Goal: Transaction & Acquisition: Purchase product/service

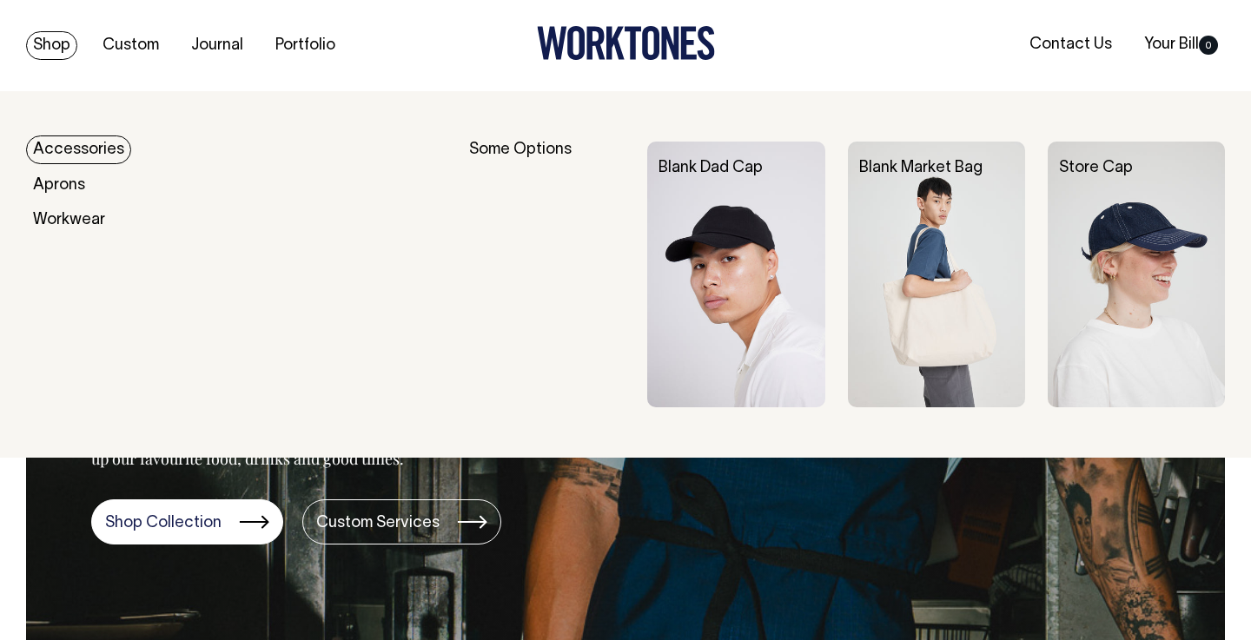
click at [49, 50] on link "Shop" at bounding box center [51, 45] width 51 height 29
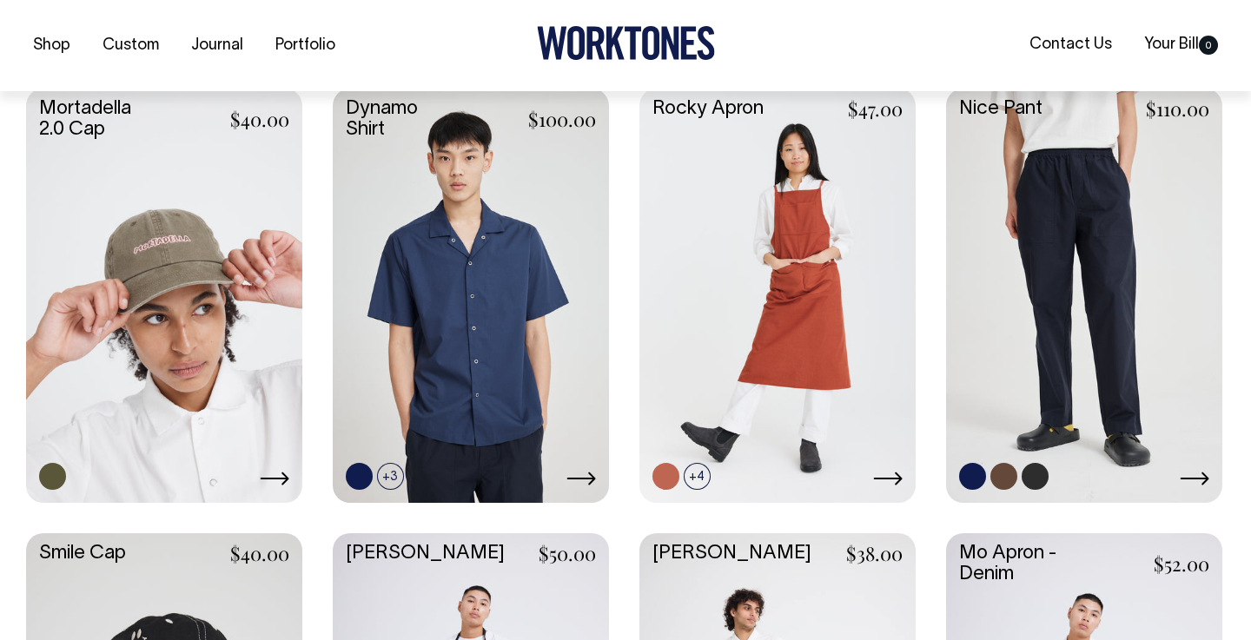
scroll to position [1315, 0]
click at [1047, 312] on link at bounding box center [1084, 293] width 276 height 411
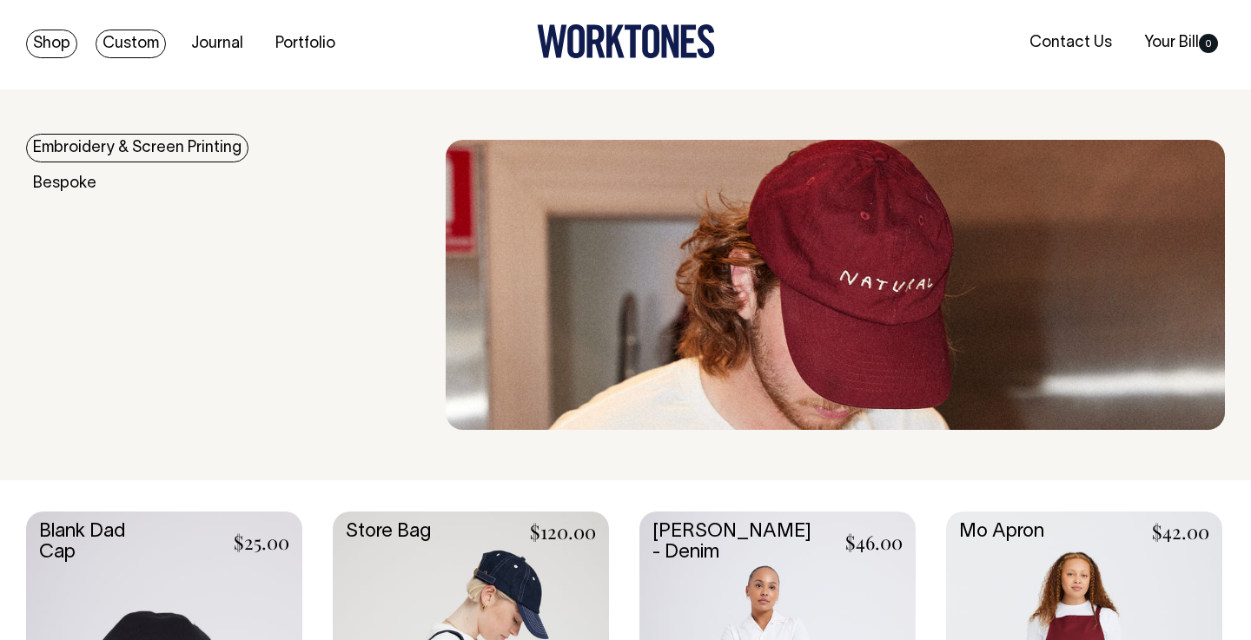
scroll to position [0, 0]
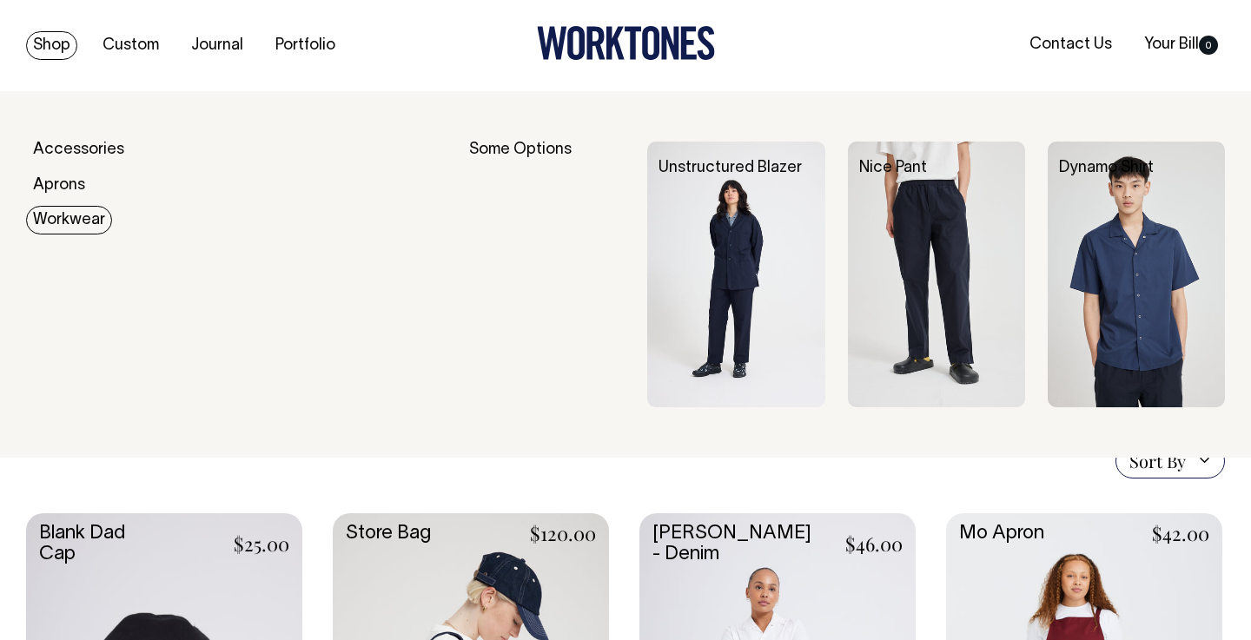
click at [71, 222] on link "Workwear" at bounding box center [69, 220] width 86 height 29
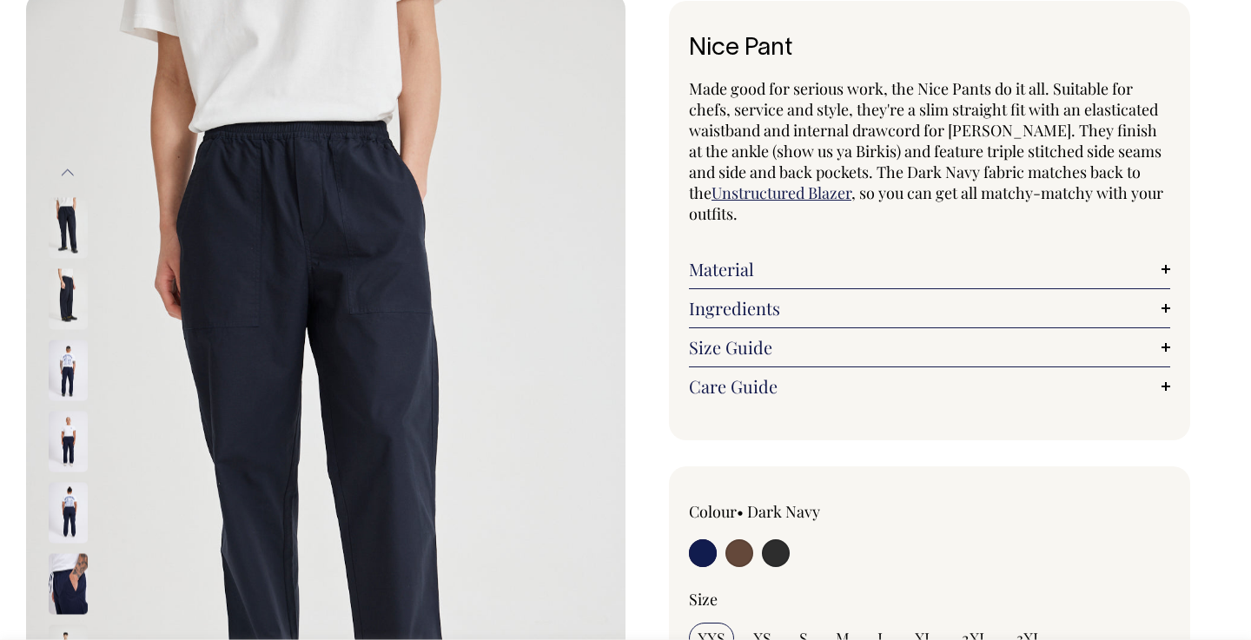
scroll to position [98, 0]
click at [799, 531] on div "Colour • Dark Navy" at bounding box center [785, 537] width 193 height 70
click at [773, 548] on input "radio" at bounding box center [776, 554] width 28 height 28
radio input "true"
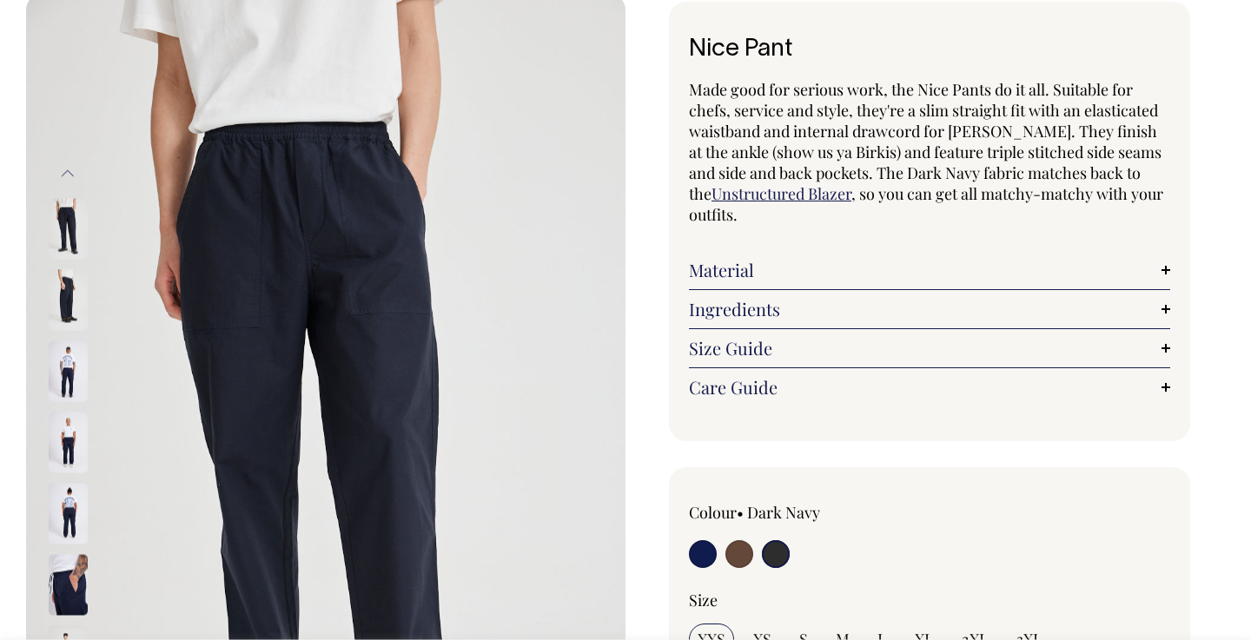
select select "Charcoal"
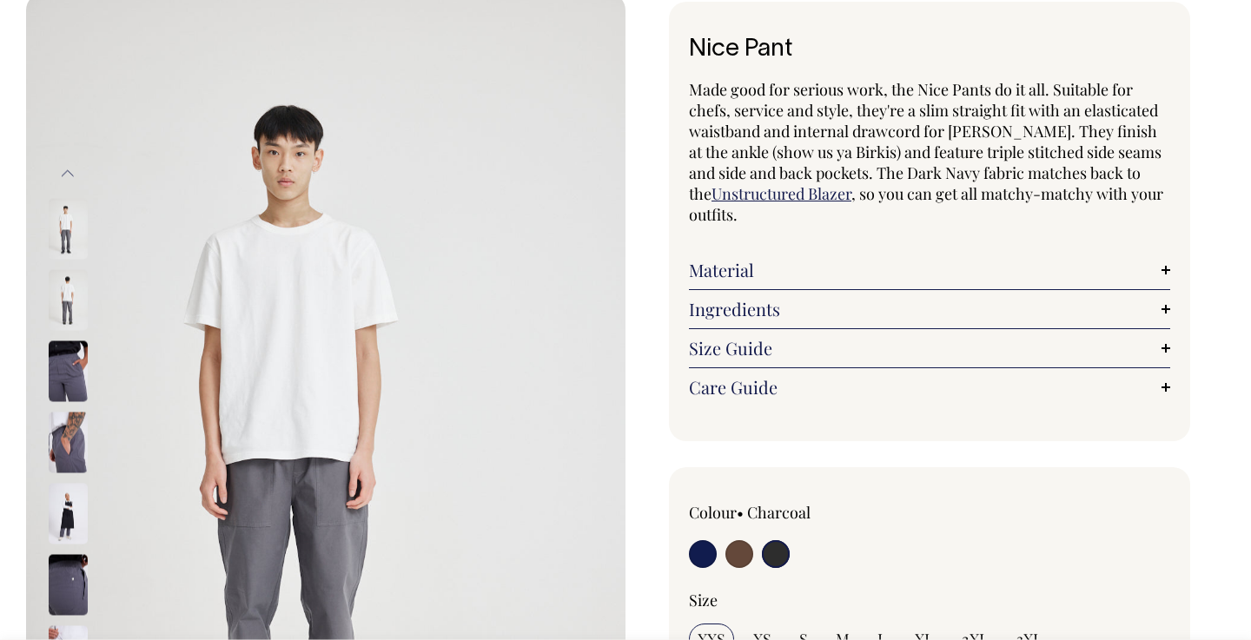
click at [751, 550] on input "radio" at bounding box center [739, 554] width 28 height 28
radio input "true"
radio input "false"
radio input "true"
select select "Chocolate"
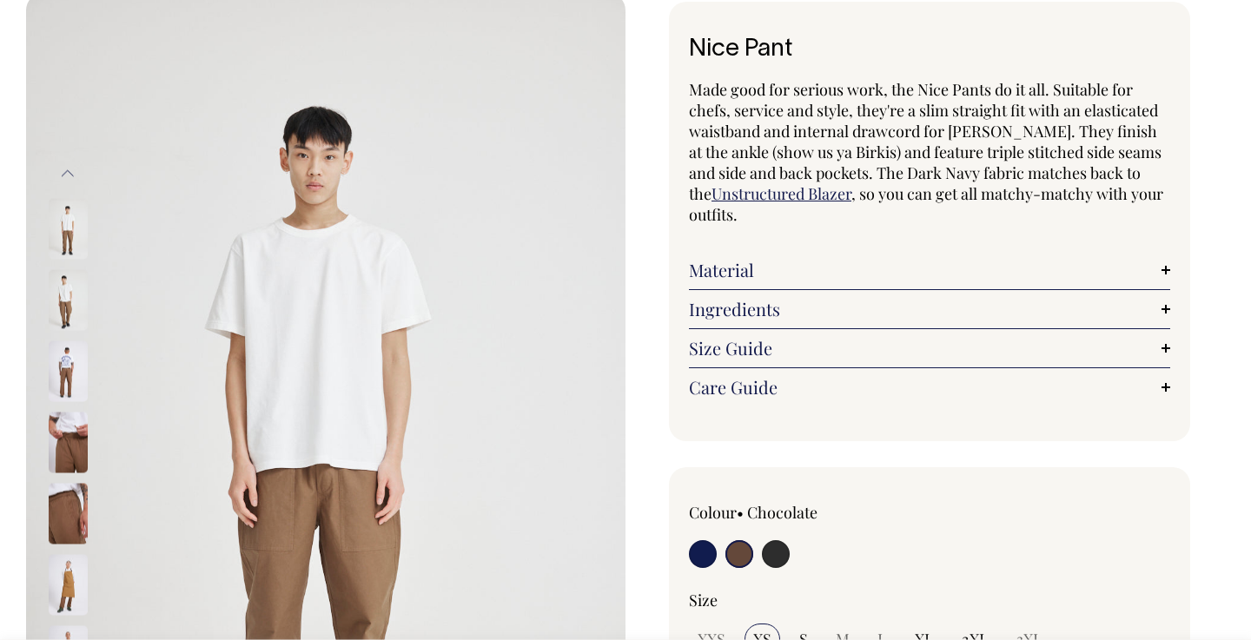
click at [703, 551] on input "radio" at bounding box center [703, 554] width 28 height 28
radio input "true"
select select "Dark Navy"
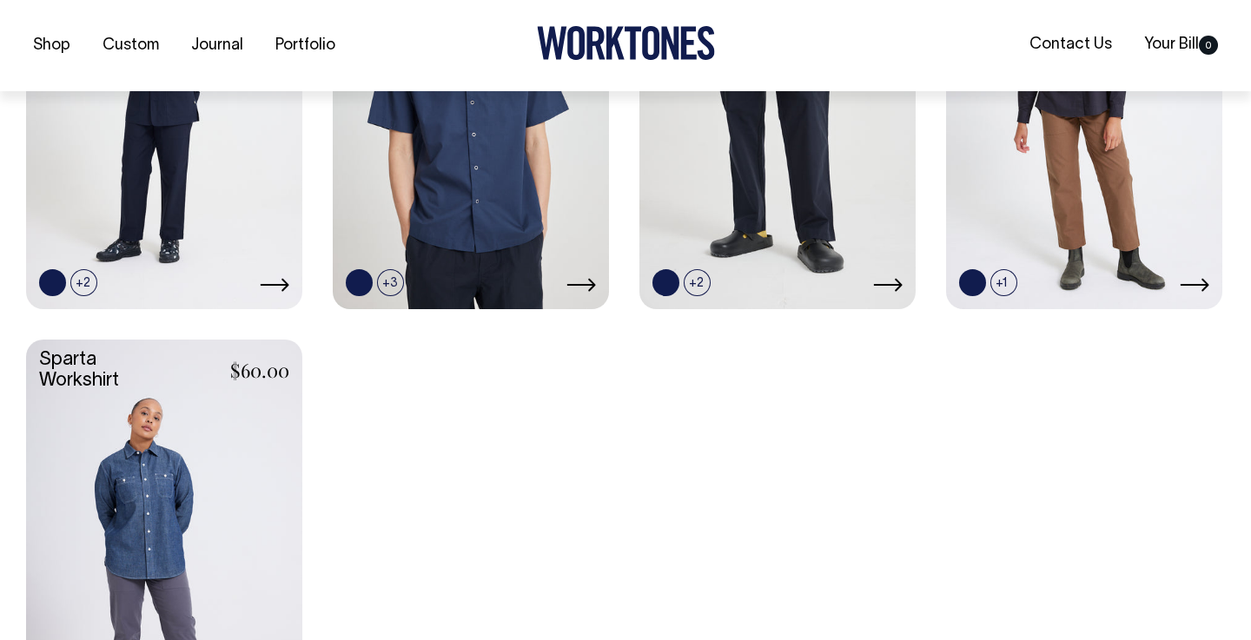
scroll to position [687, 0]
click at [459, 271] on link at bounding box center [452, 281] width 27 height 27
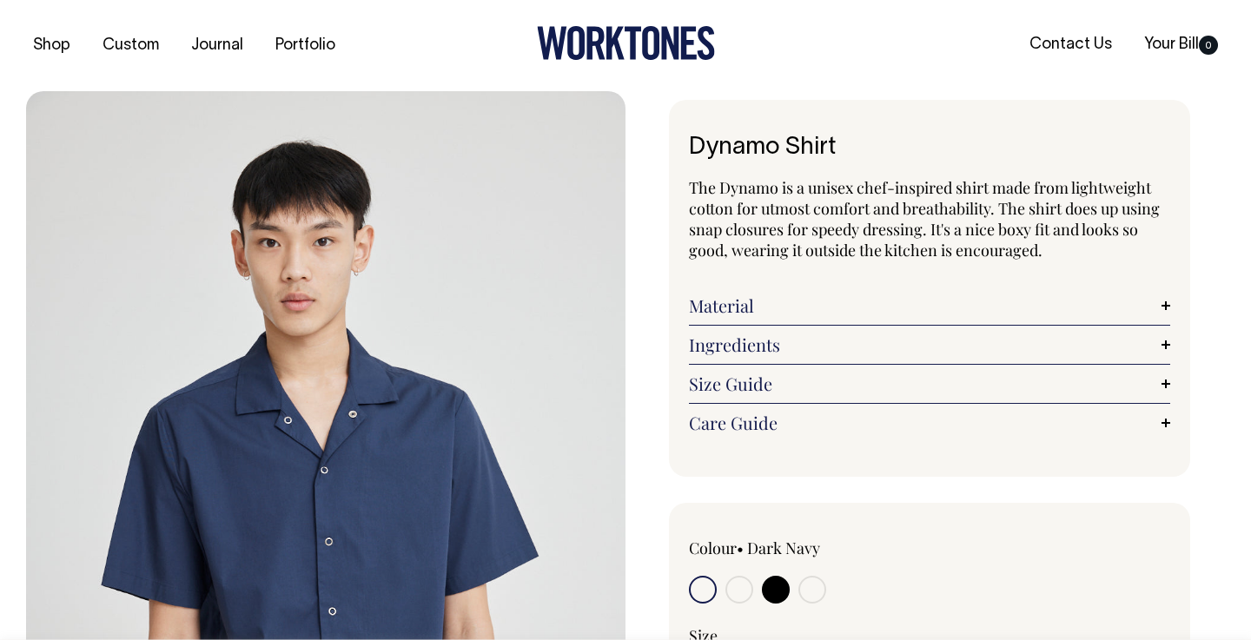
radio input "true"
select select "Off-White"
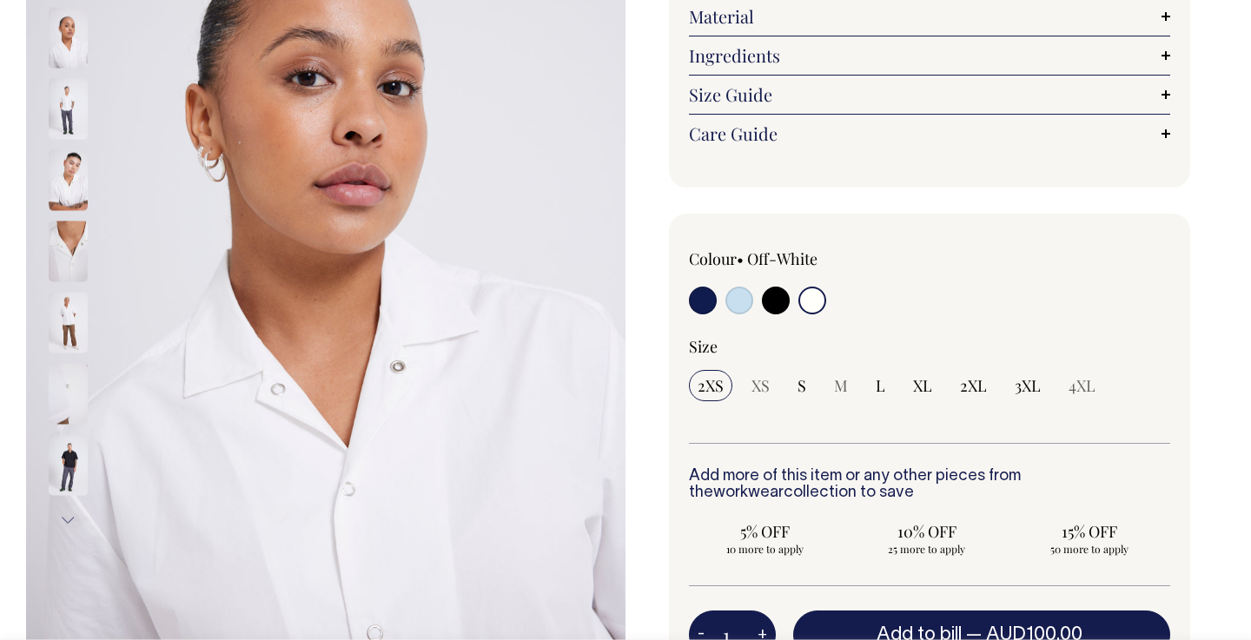
scroll to position [290, 0]
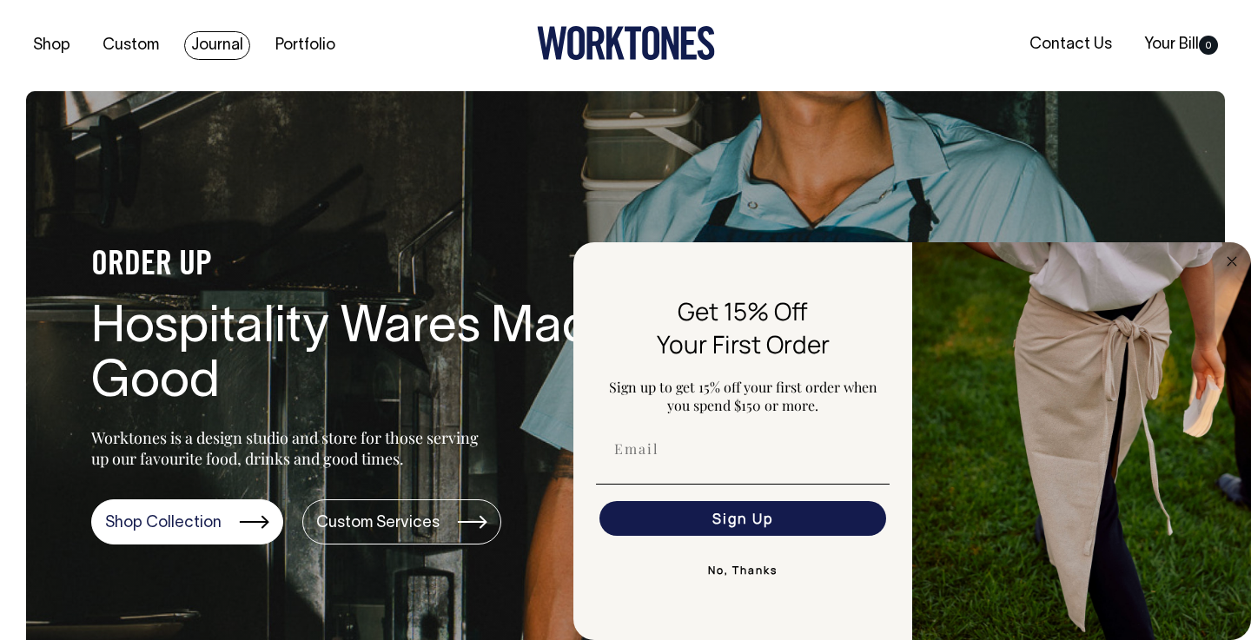
click at [216, 50] on link "Journal" at bounding box center [217, 45] width 66 height 29
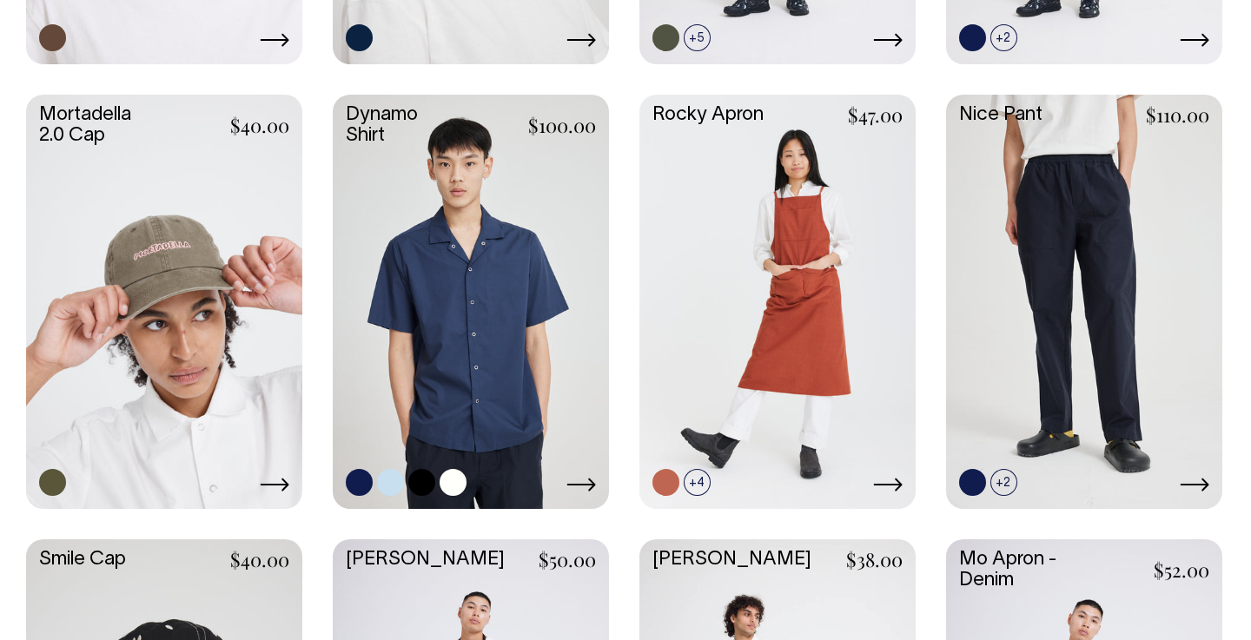
scroll to position [1307, 0]
click at [502, 294] on link at bounding box center [471, 301] width 276 height 411
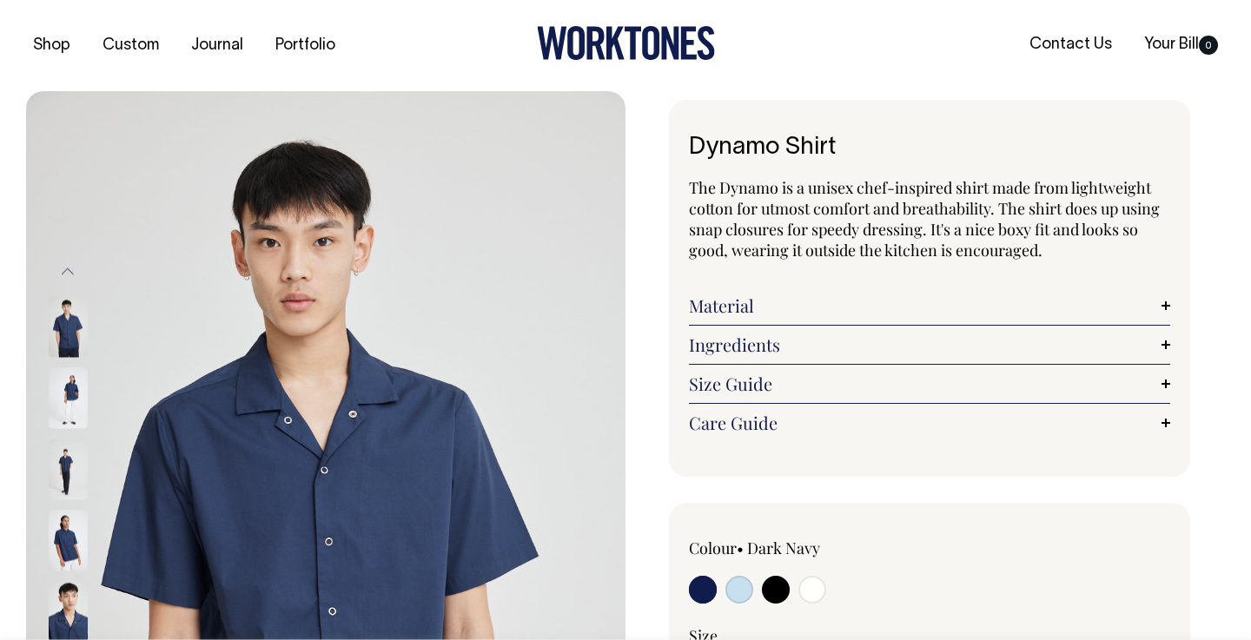
click at [812, 588] on input "radio" at bounding box center [812, 590] width 28 height 28
radio input "true"
select select "Off-White"
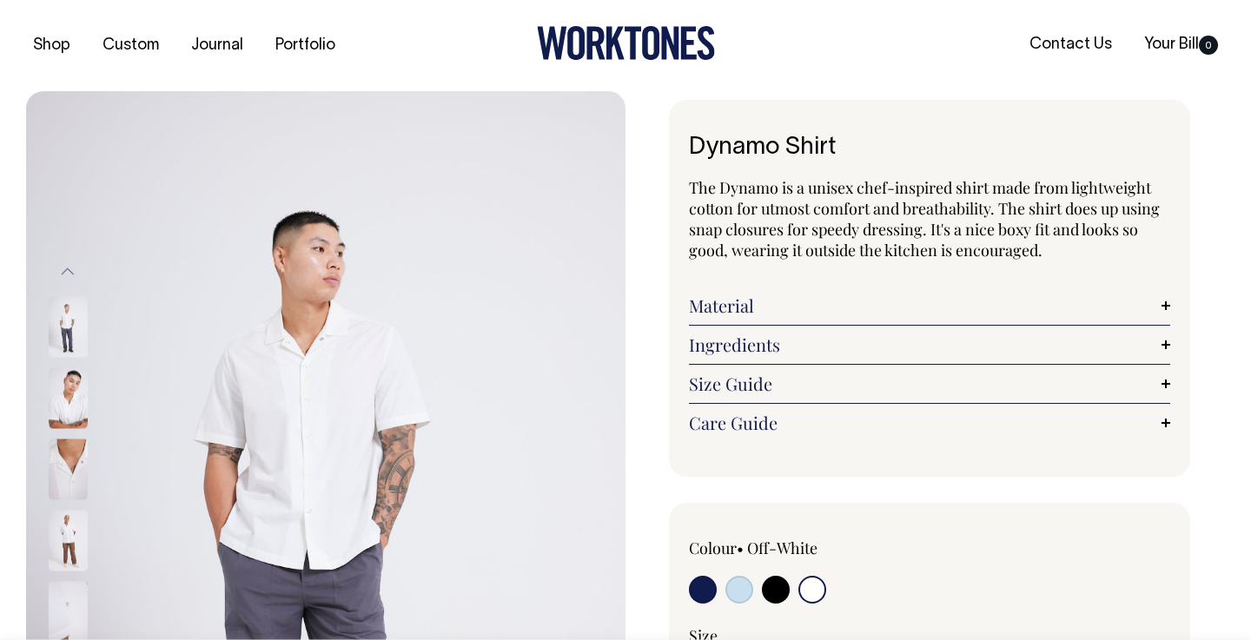
click at [64, 610] on img at bounding box center [68, 611] width 39 height 61
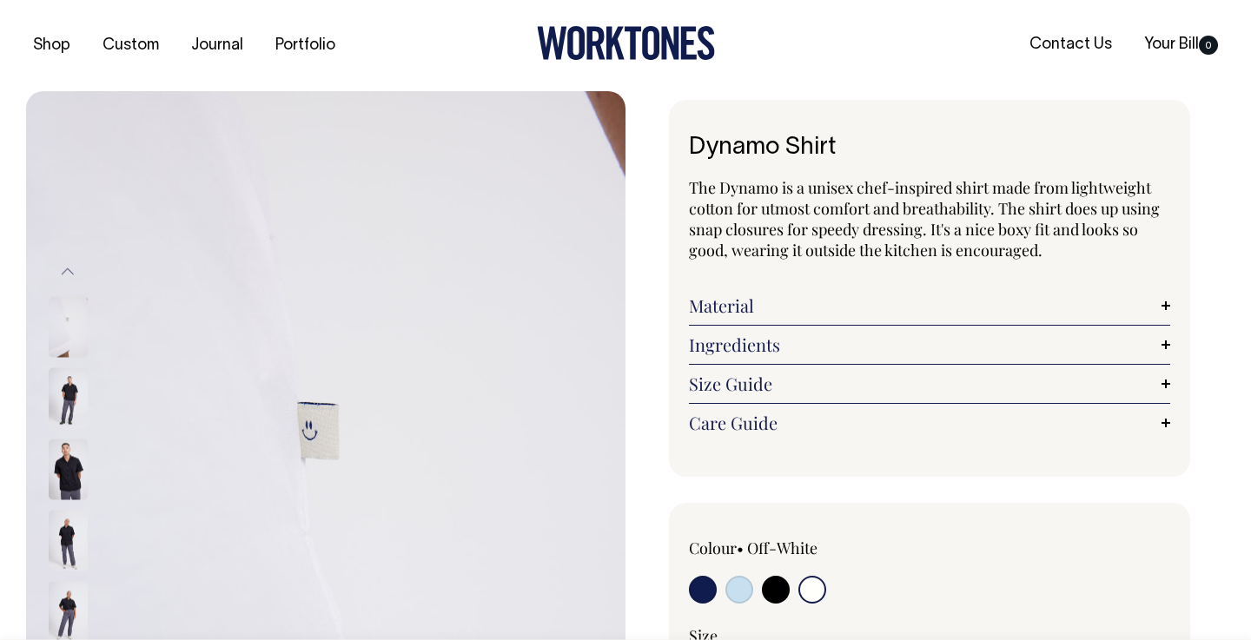
click at [71, 610] on img at bounding box center [68, 611] width 39 height 61
